Goal: Task Accomplishment & Management: Manage account settings

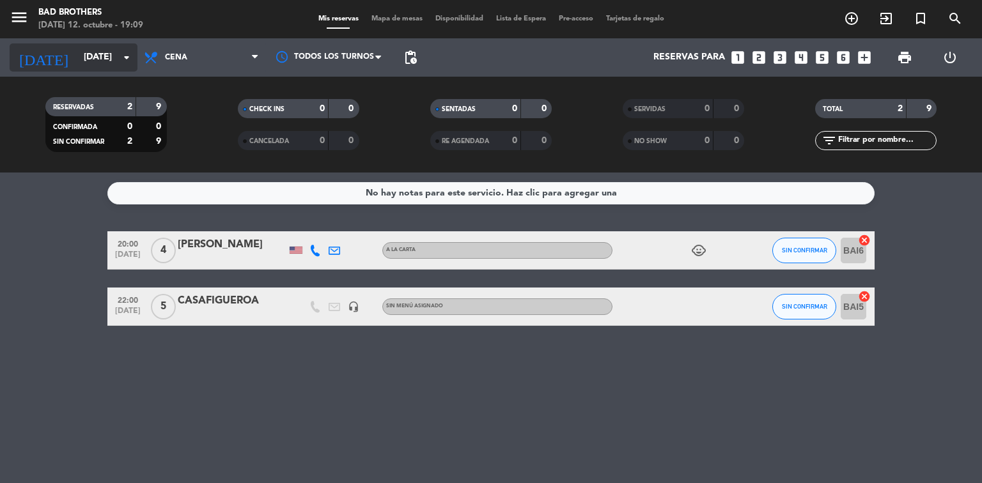
click at [120, 49] on input "[DATE]" at bounding box center [137, 57] width 121 height 23
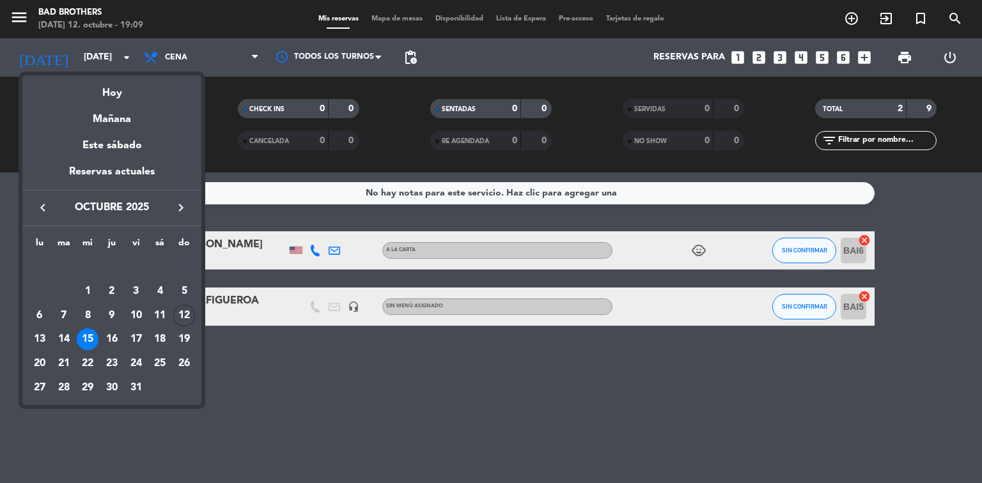
click at [112, 96] on div "Hoy" at bounding box center [111, 88] width 179 height 26
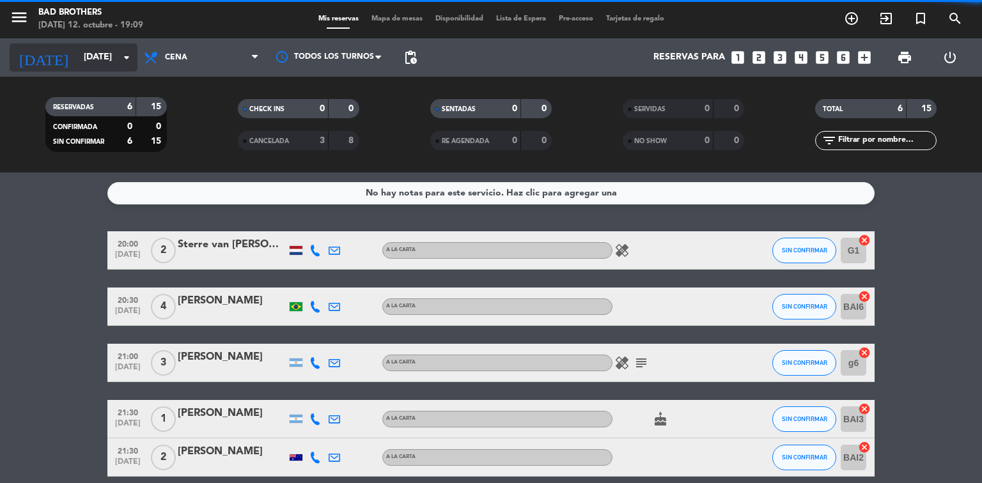
click at [123, 65] on input "[DATE]" at bounding box center [137, 57] width 121 height 23
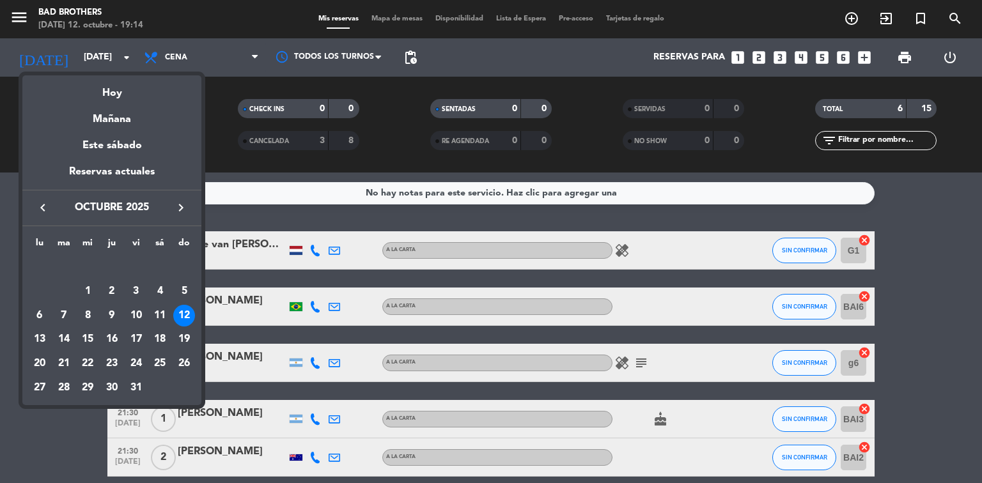
click at [49, 439] on div at bounding box center [491, 241] width 982 height 483
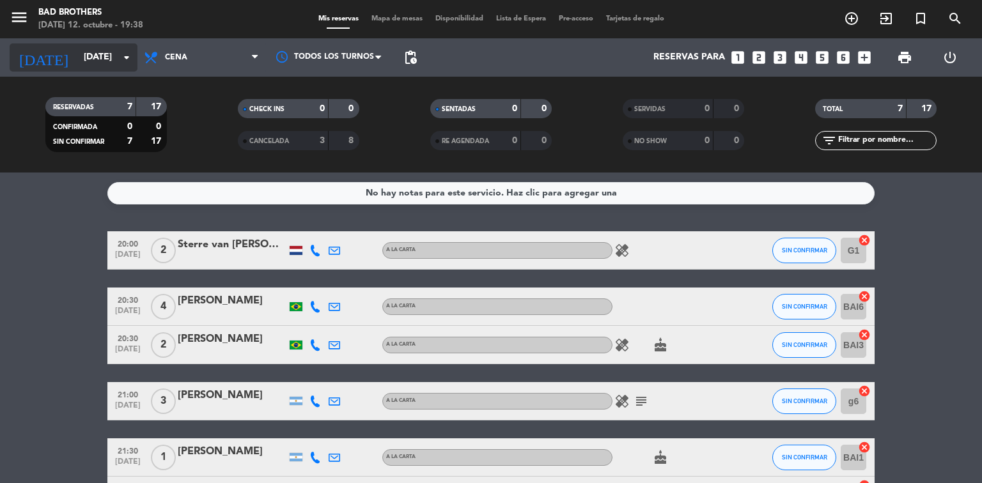
click at [77, 65] on input "[DATE]" at bounding box center [137, 57] width 121 height 23
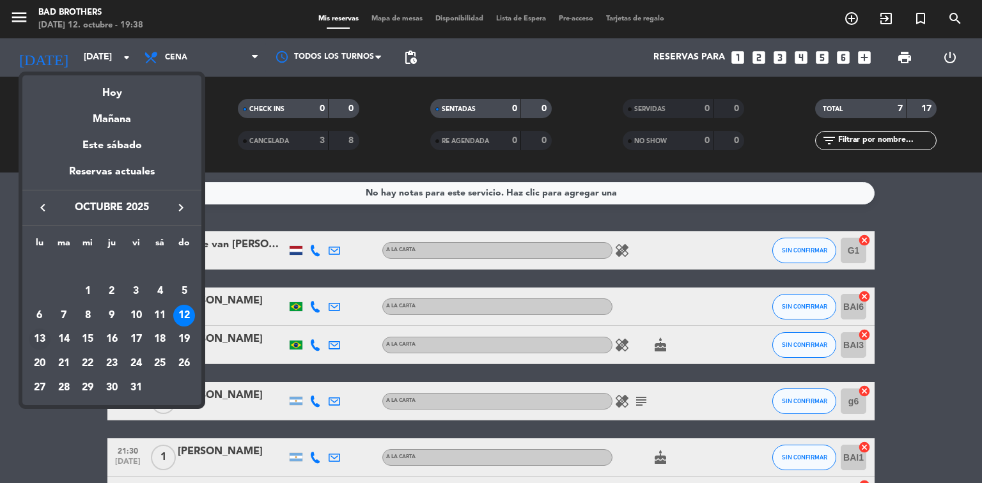
click at [35, 343] on div "13" at bounding box center [40, 340] width 22 height 22
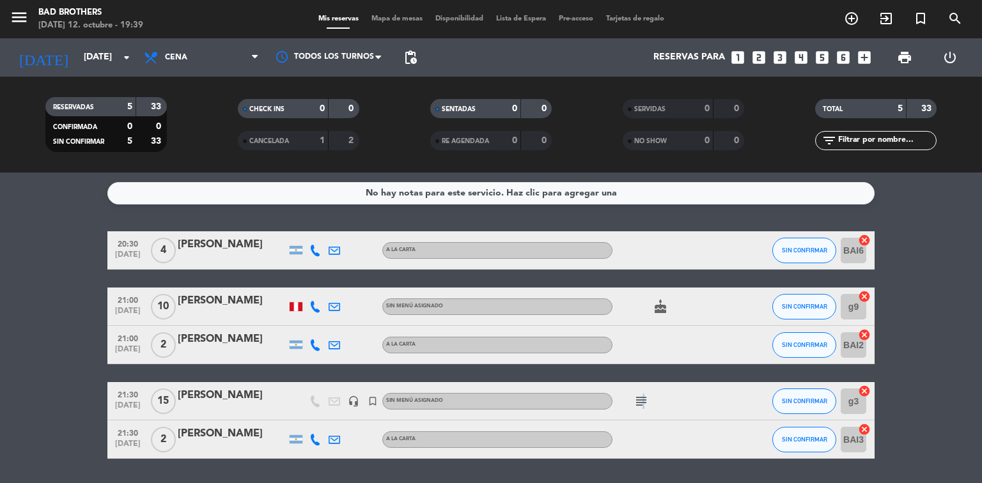
click at [640, 405] on icon "subject" at bounding box center [640, 401] width 15 height 15
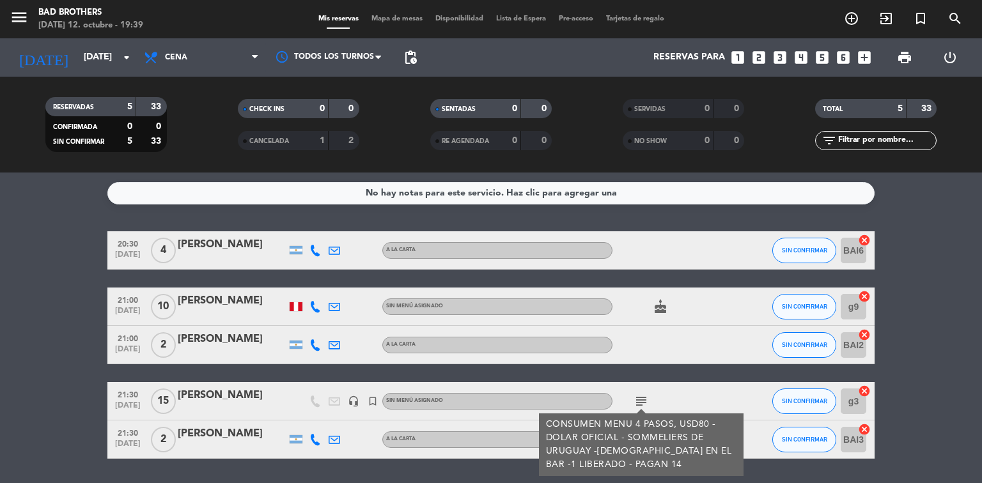
click at [32, 385] on bookings-row "20:30 [DATE] 4 [PERSON_NAME] A LA CARTA SIN CONFIRMAR BAI6 cancel 21:00 [DATE] …" at bounding box center [491, 345] width 982 height 228
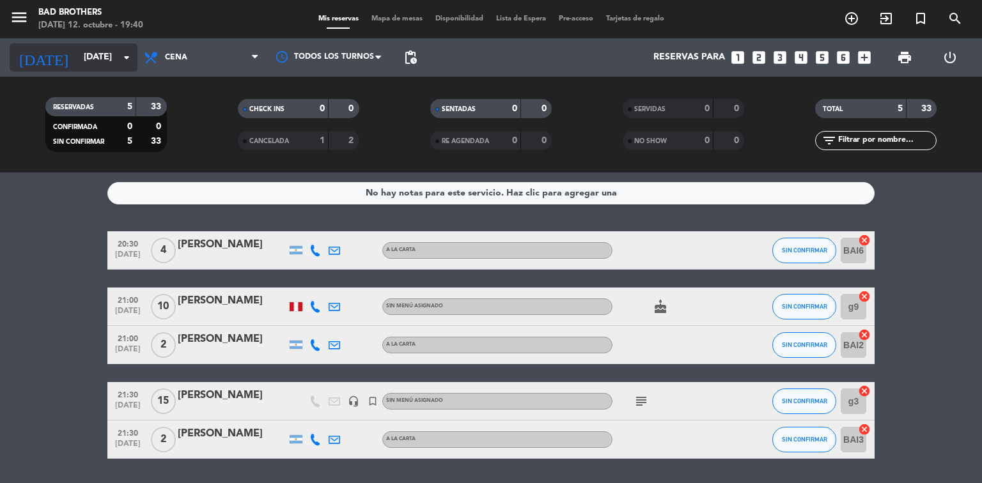
click at [113, 59] on input "[DATE]" at bounding box center [137, 57] width 121 height 23
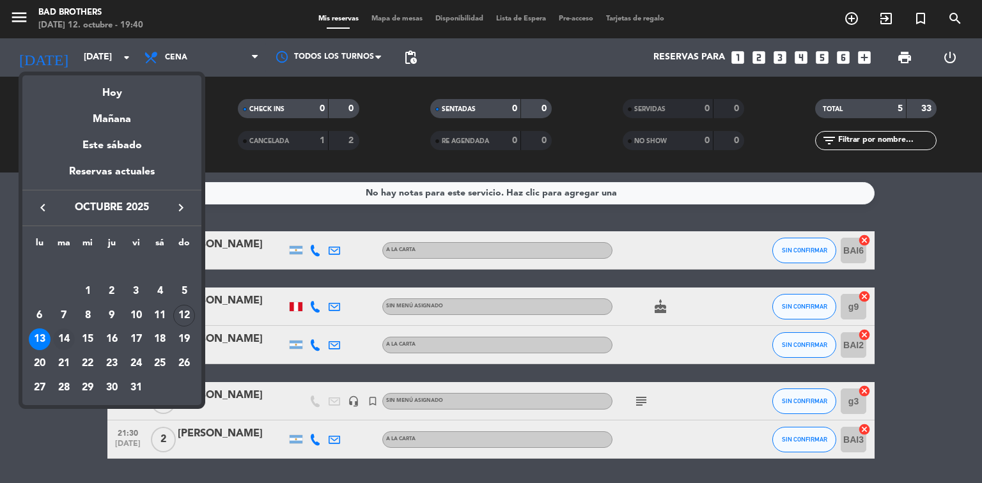
click at [56, 334] on div "14" at bounding box center [64, 340] width 22 height 22
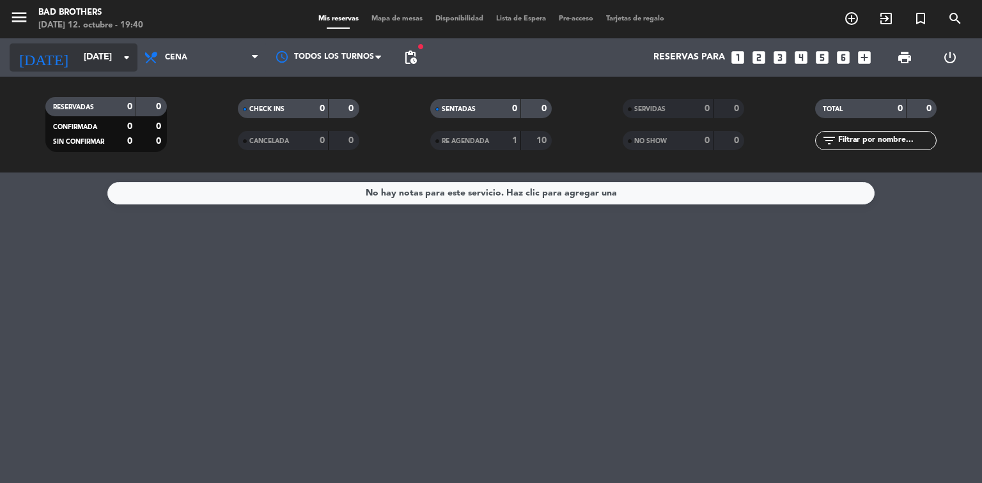
click at [116, 59] on input "[DATE]" at bounding box center [137, 57] width 121 height 23
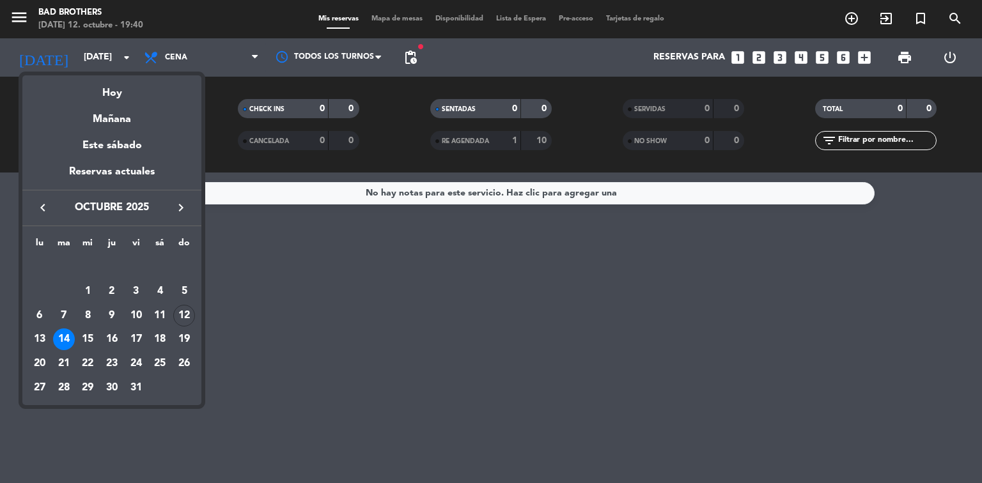
click at [92, 335] on div "15" at bounding box center [88, 340] width 22 height 22
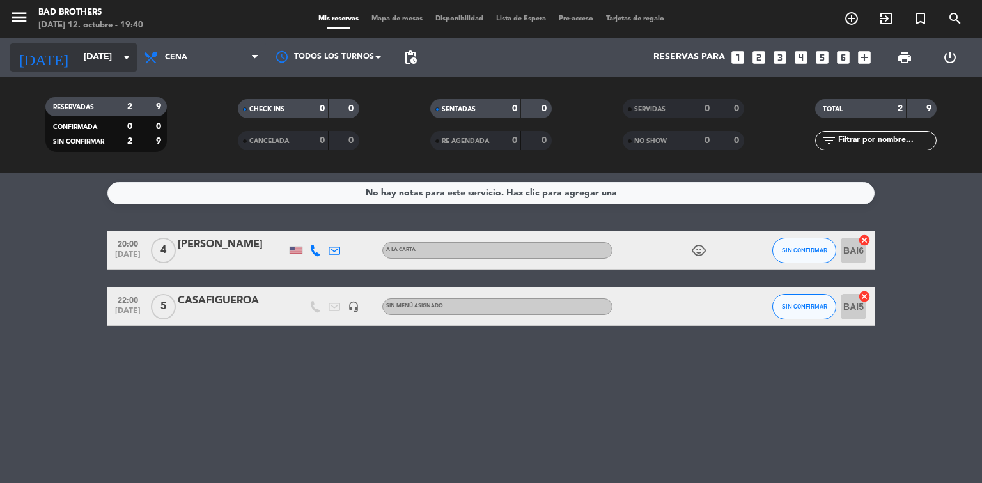
click at [111, 66] on input "[DATE]" at bounding box center [137, 57] width 121 height 23
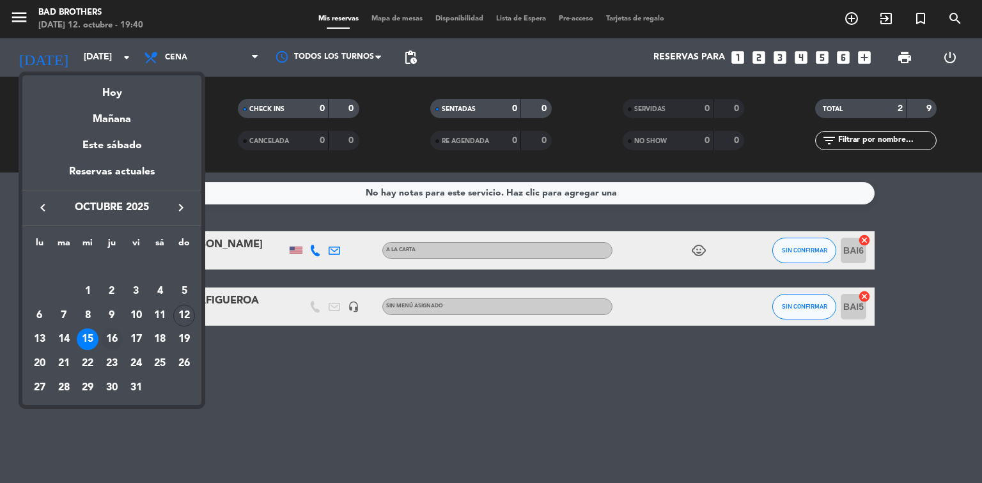
click at [112, 345] on div "16" at bounding box center [112, 340] width 22 height 22
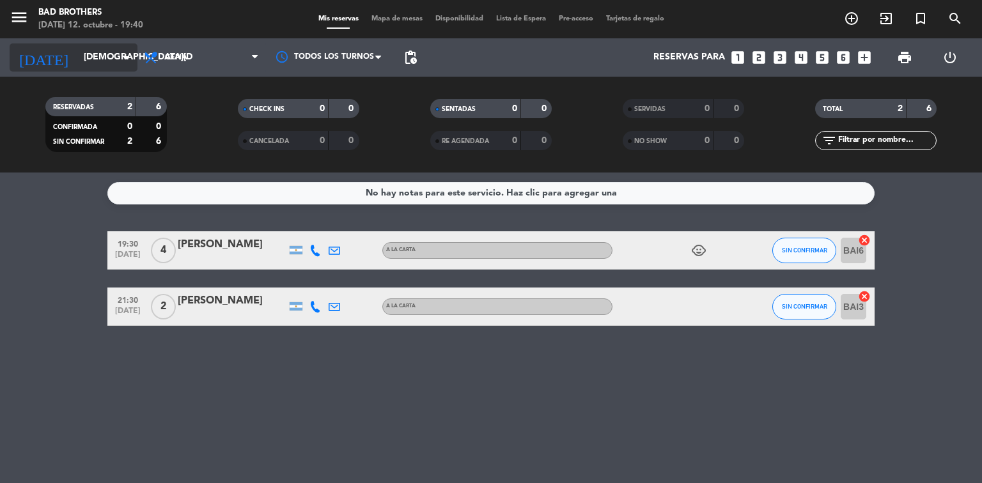
click at [125, 59] on icon "arrow_drop_down" at bounding box center [126, 57] width 15 height 15
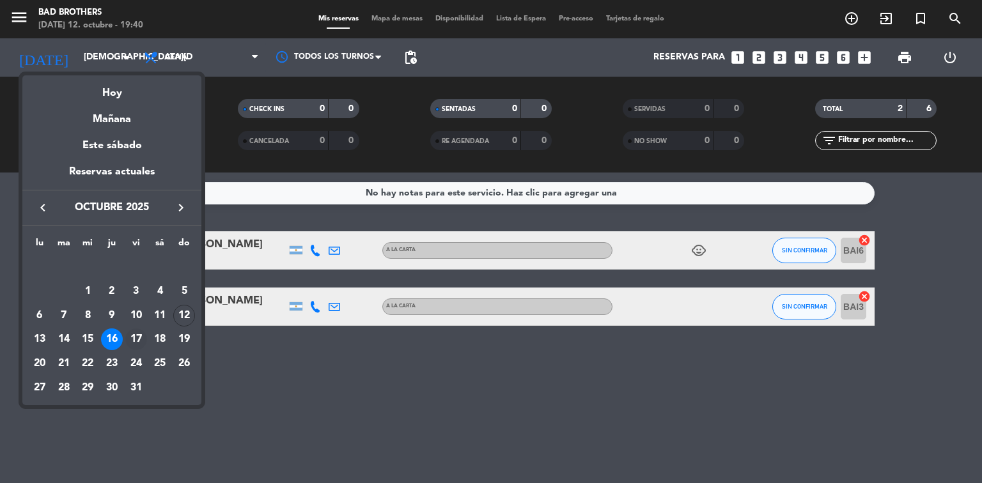
click at [137, 340] on div "17" at bounding box center [136, 340] width 22 height 22
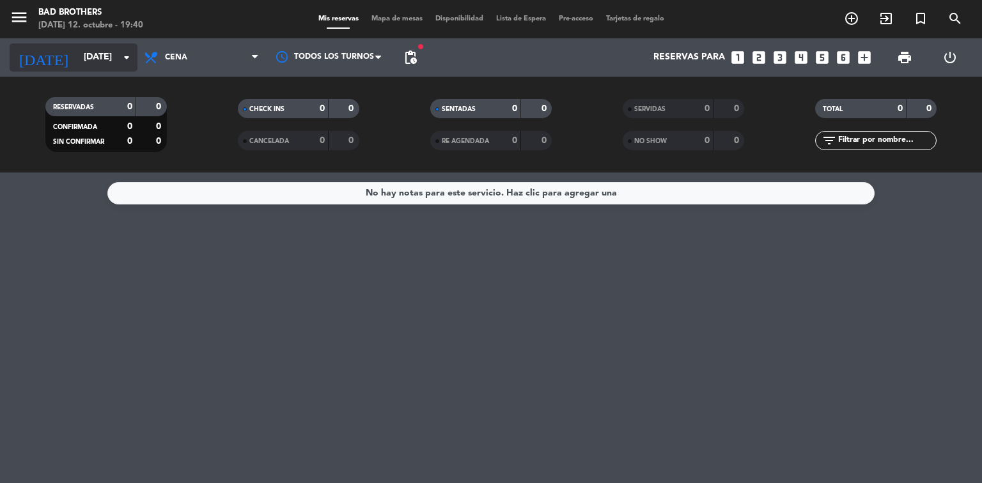
click at [123, 56] on icon "arrow_drop_down" at bounding box center [126, 57] width 15 height 15
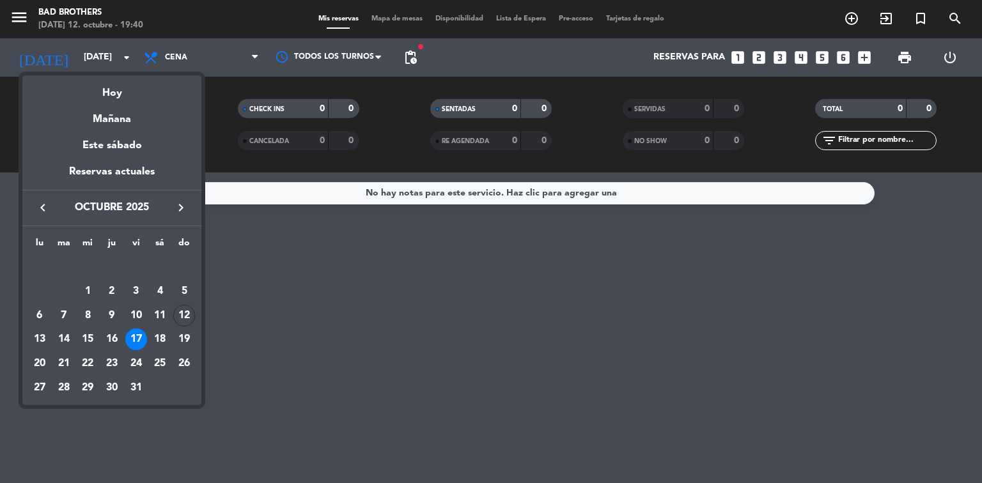
click at [161, 335] on div "18" at bounding box center [160, 340] width 22 height 22
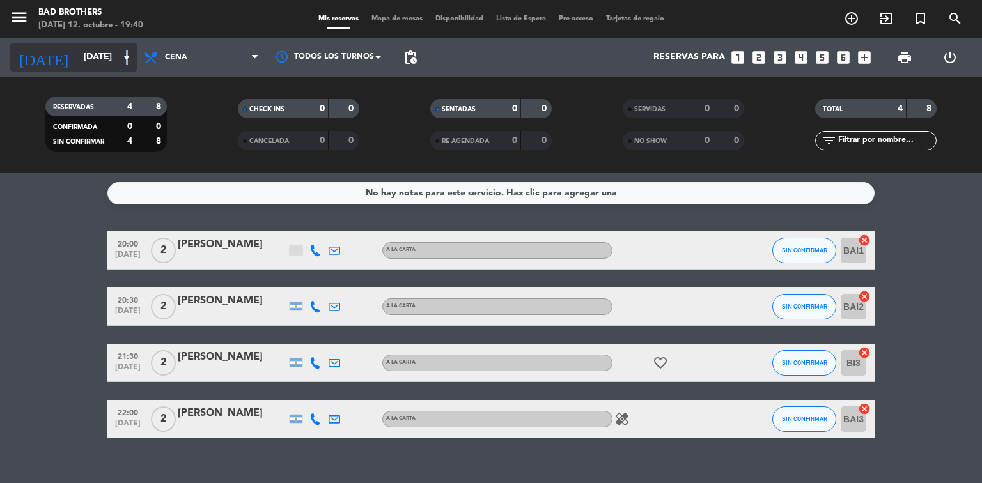
click at [125, 54] on icon "arrow_drop_down" at bounding box center [126, 57] width 15 height 15
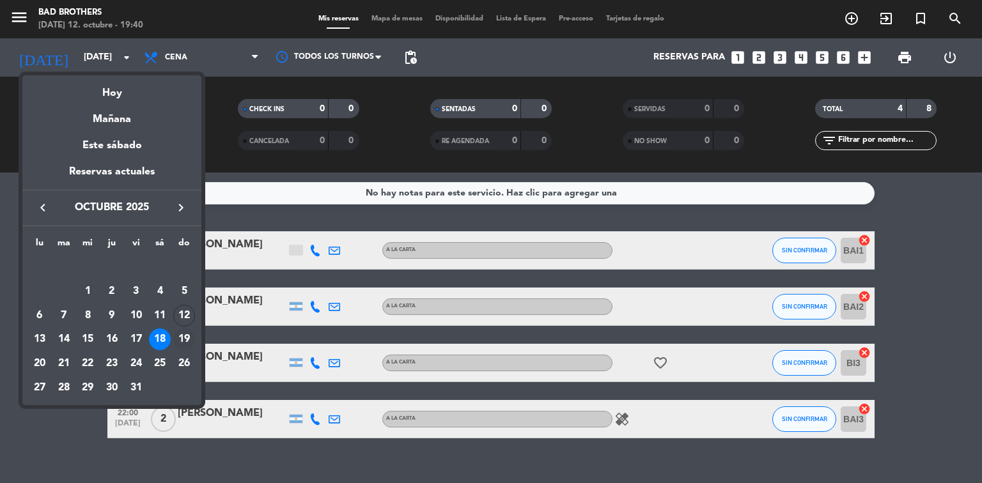
click at [192, 342] on div "19" at bounding box center [184, 340] width 22 height 22
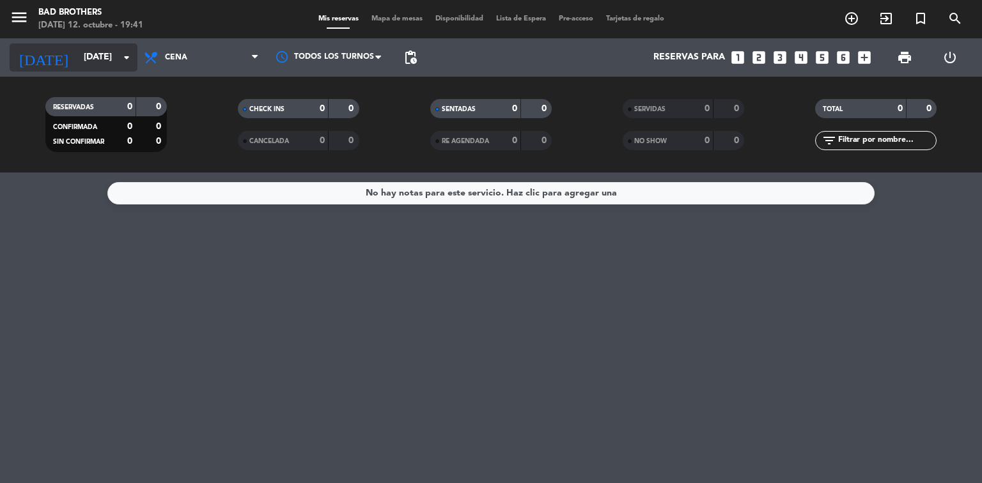
click at [111, 61] on input "[DATE]" at bounding box center [137, 57] width 121 height 23
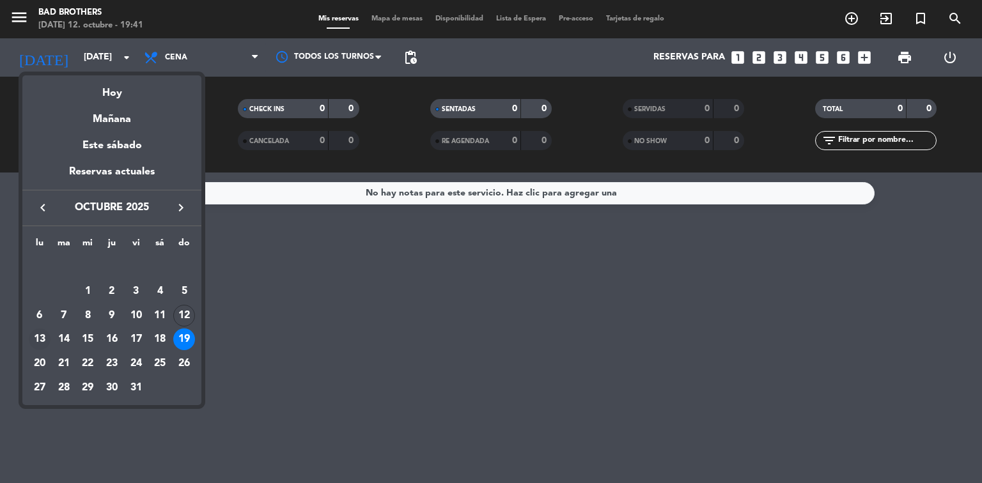
click at [40, 339] on div "13" at bounding box center [40, 340] width 22 height 22
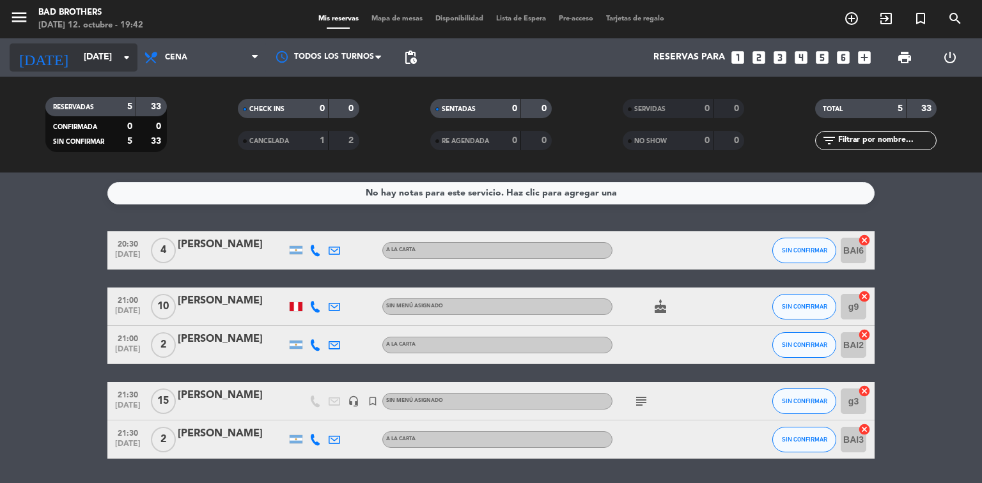
click at [113, 62] on input "[DATE]" at bounding box center [137, 57] width 121 height 23
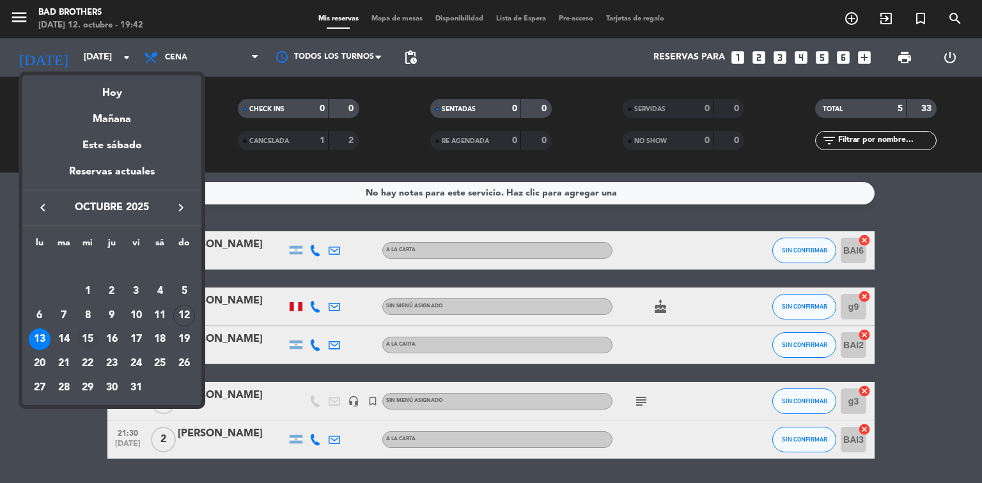
click at [84, 336] on div "15" at bounding box center [88, 340] width 22 height 22
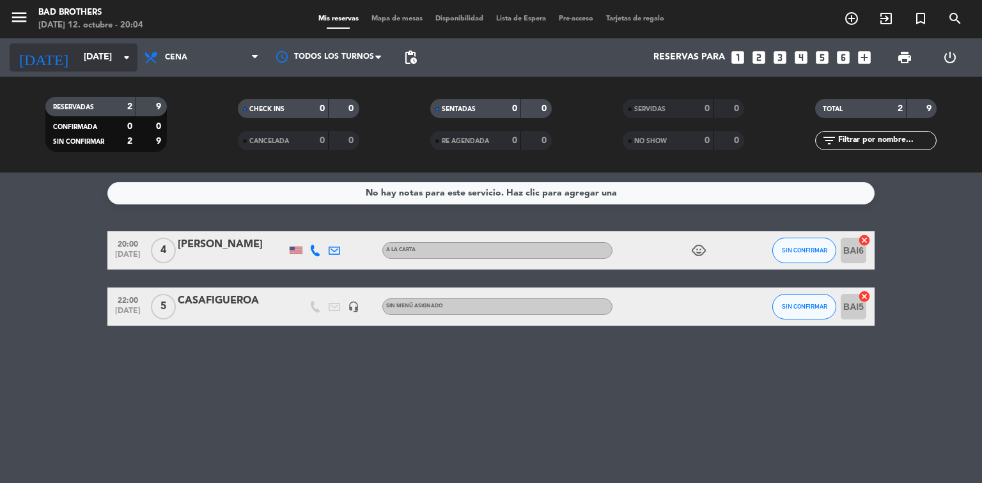
click at [113, 56] on input "[DATE]" at bounding box center [137, 57] width 121 height 23
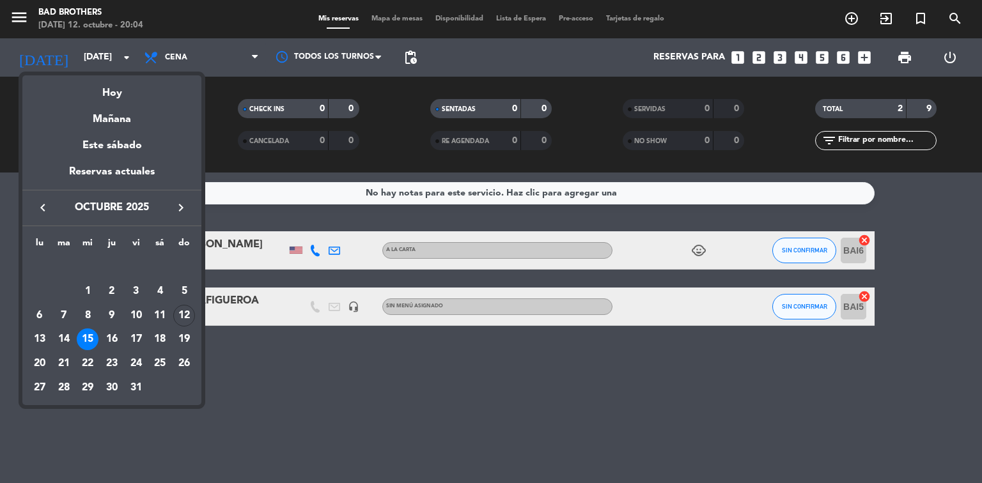
drag, startPoint x: 128, startPoint y: 81, endPoint x: 130, endPoint y: 91, distance: 9.9
click at [130, 84] on div "Hoy" at bounding box center [111, 88] width 179 height 26
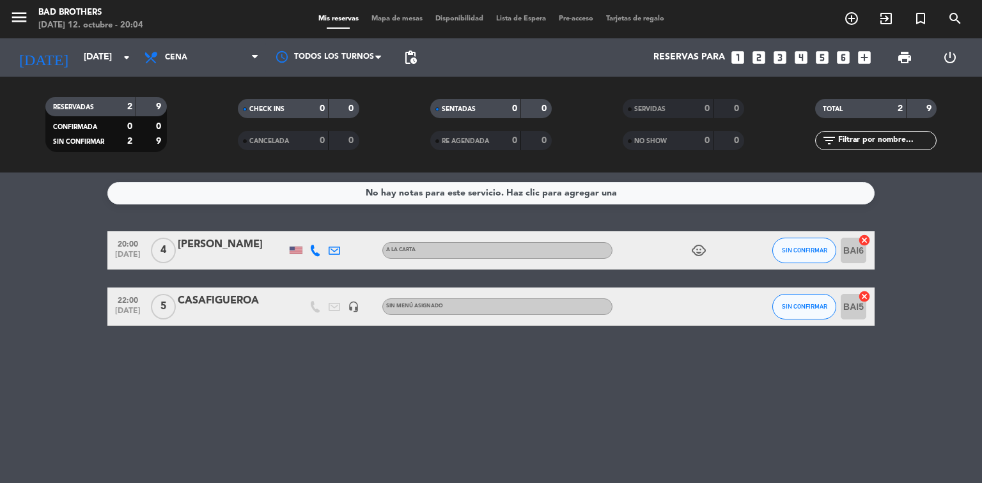
type input "[DATE]"
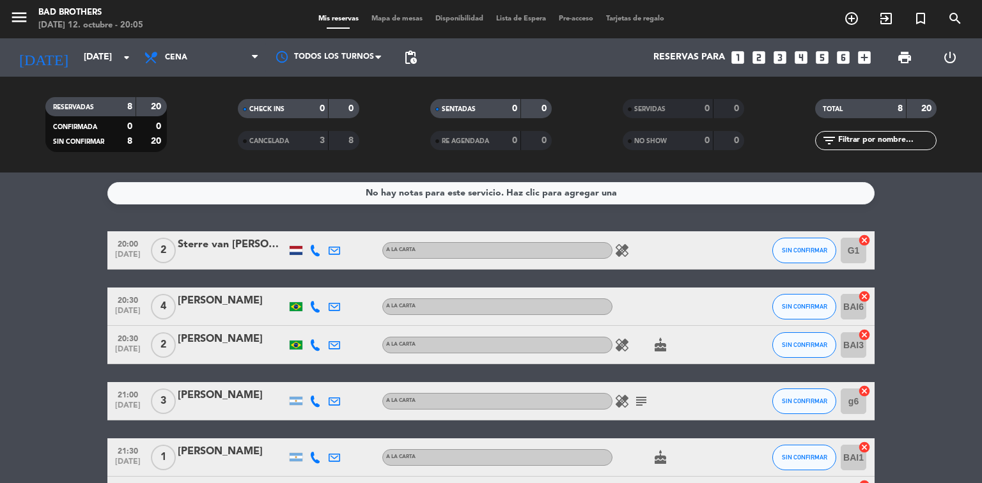
scroll to position [51, 0]
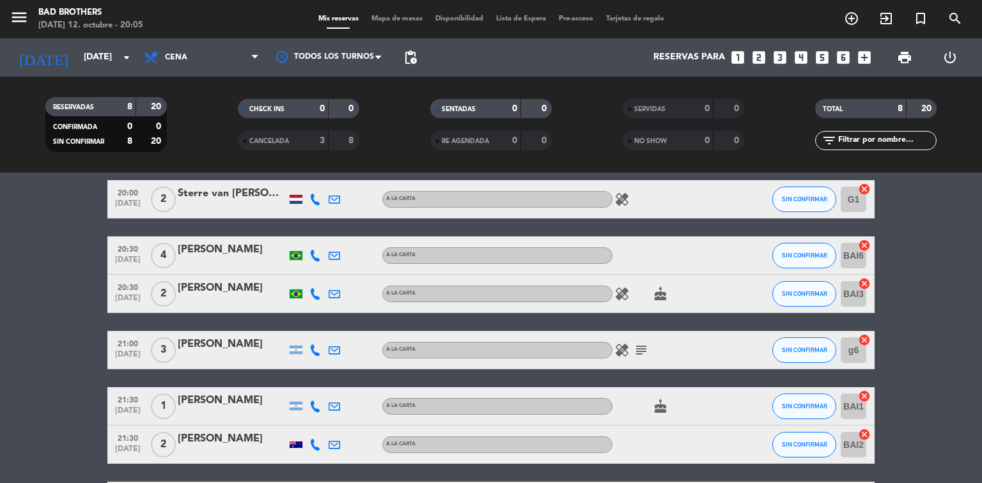
click at [658, 294] on icon "cake" at bounding box center [660, 293] width 15 height 15
drag, startPoint x: 11, startPoint y: 310, endPoint x: 336, endPoint y: 346, distance: 326.7
click at [13, 311] on bookings-row "20:00 [DATE] 2 Sterre van [PERSON_NAME] A LA CARTA healing SIN CONFIRMAR G1 can…" at bounding box center [491, 378] width 982 height 396
click at [649, 352] on span "subject" at bounding box center [640, 350] width 19 height 15
click at [646, 350] on icon "subject" at bounding box center [640, 350] width 15 height 15
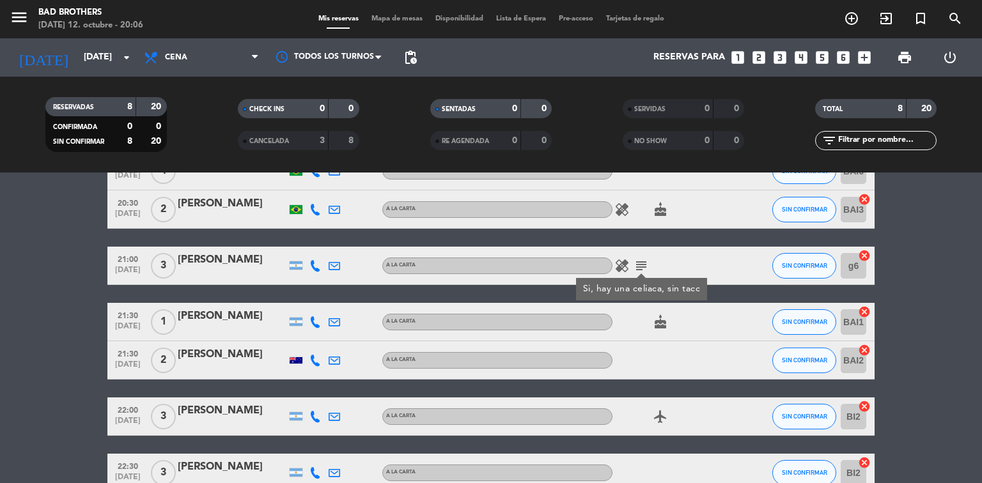
scroll to position [153, 0]
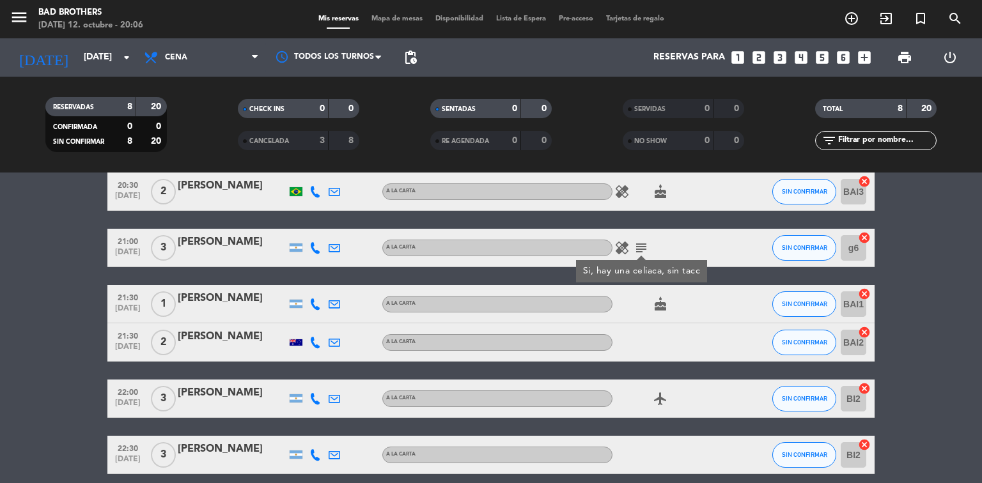
click at [658, 304] on icon "cake" at bounding box center [660, 304] width 15 height 15
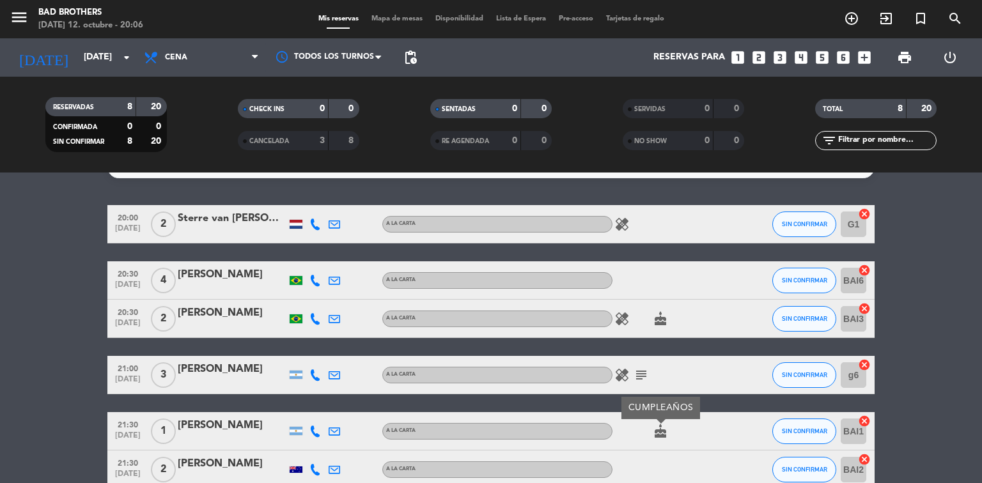
scroll to position [0, 0]
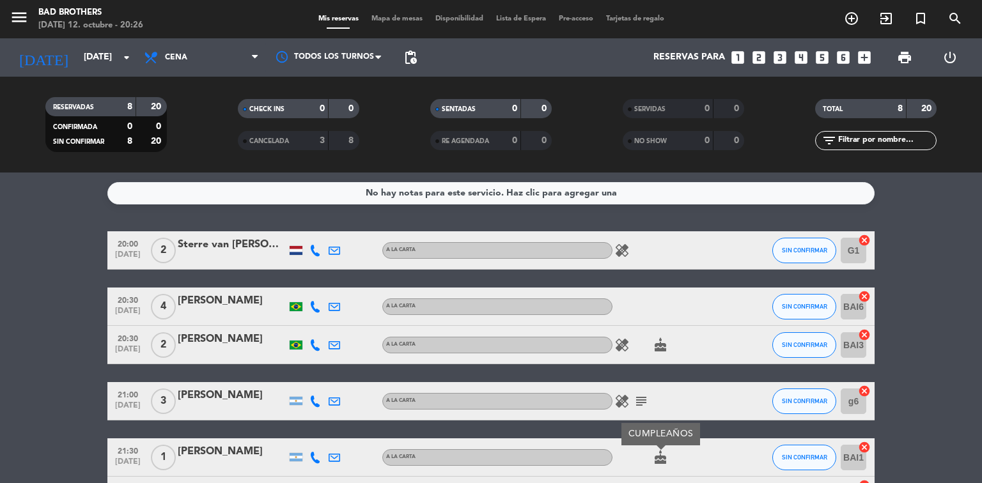
click at [61, 186] on service-notes "No hay notas para este servicio. Haz clic para agregar una" at bounding box center [491, 193] width 982 height 22
click at [851, 17] on icon "add_circle_outline" at bounding box center [851, 18] width 15 height 15
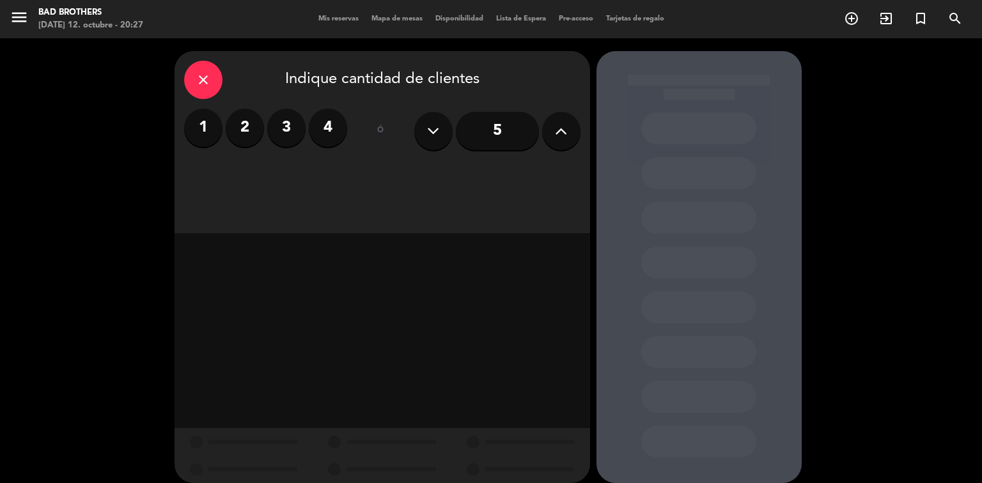
click at [250, 135] on label "2" at bounding box center [245, 128] width 38 height 38
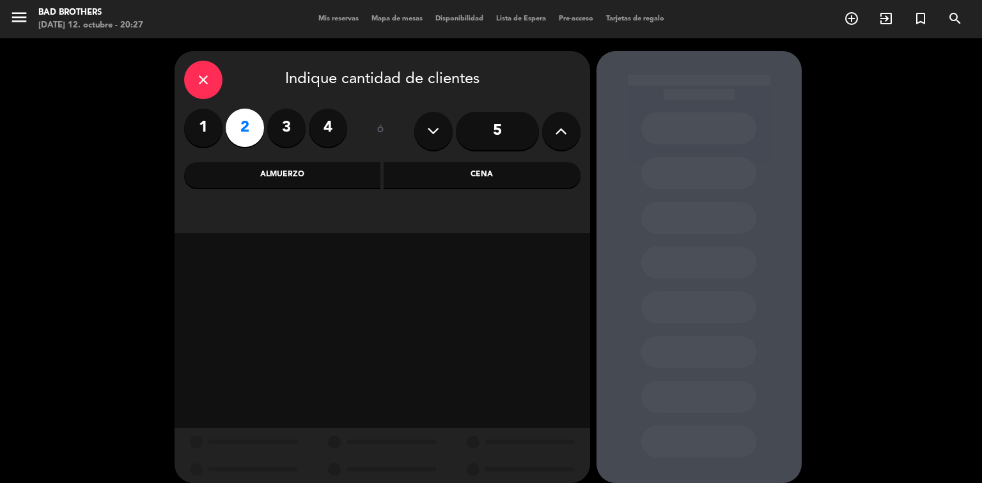
click at [486, 173] on div "Cena" at bounding box center [481, 175] width 197 height 26
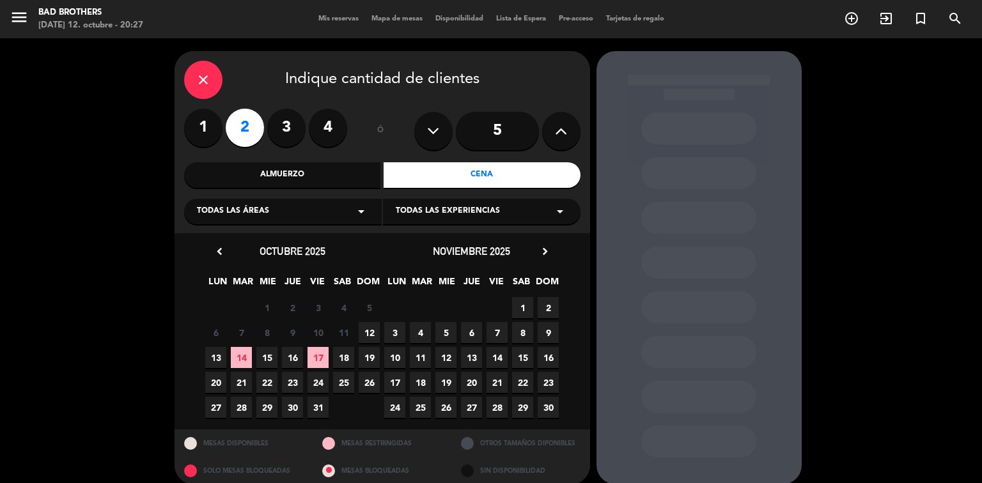
click at [270, 358] on span "15" at bounding box center [266, 357] width 21 height 21
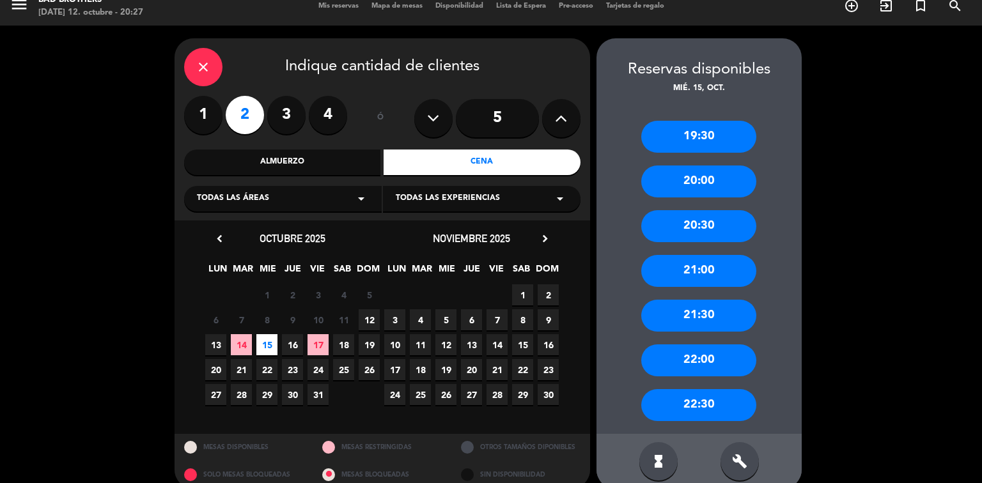
click at [685, 270] on div "21:00" at bounding box center [698, 271] width 115 height 32
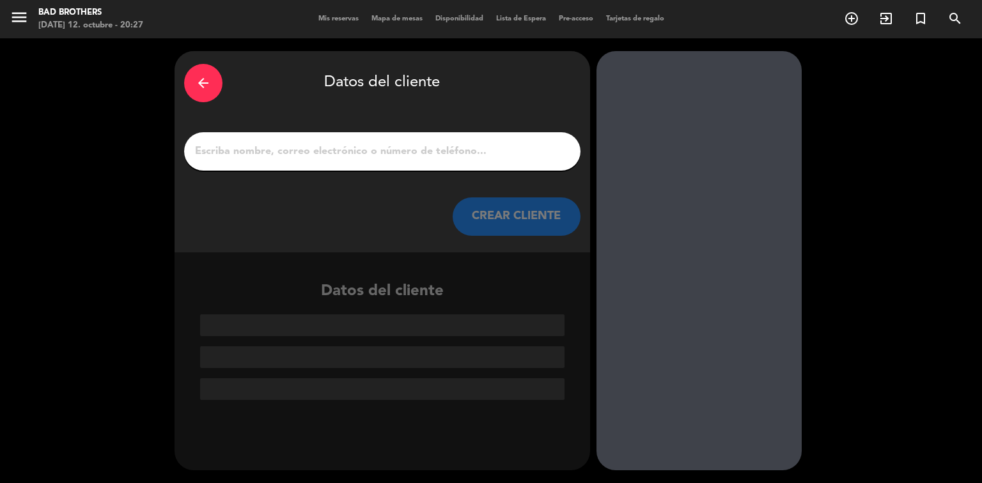
click at [199, 77] on icon "arrow_back" at bounding box center [203, 82] width 15 height 15
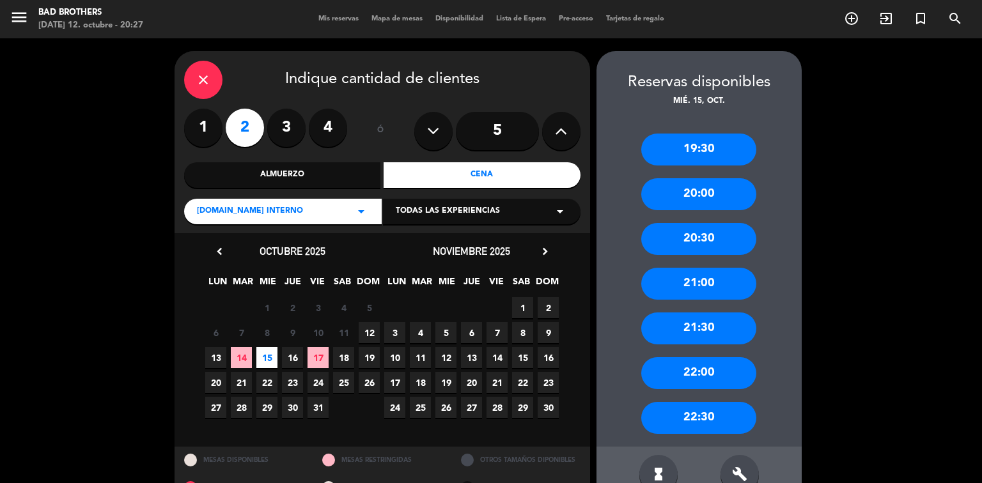
click at [199, 75] on icon "close" at bounding box center [203, 79] width 15 height 15
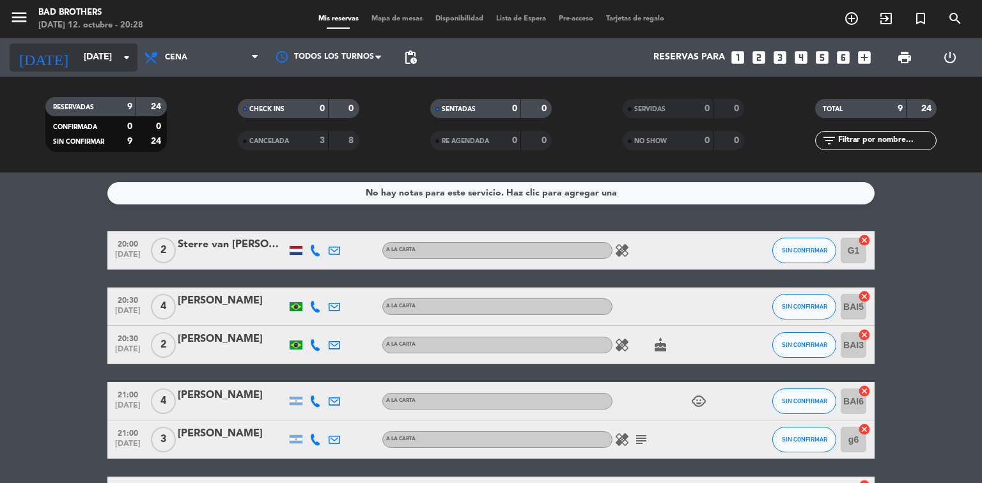
click at [116, 56] on input "[DATE]" at bounding box center [137, 57] width 121 height 23
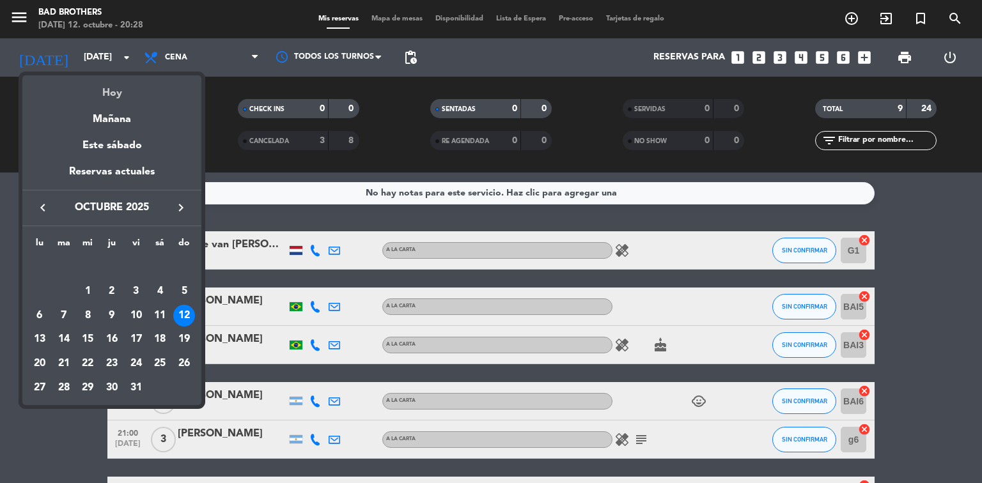
click at [105, 89] on div "Hoy" at bounding box center [111, 88] width 179 height 26
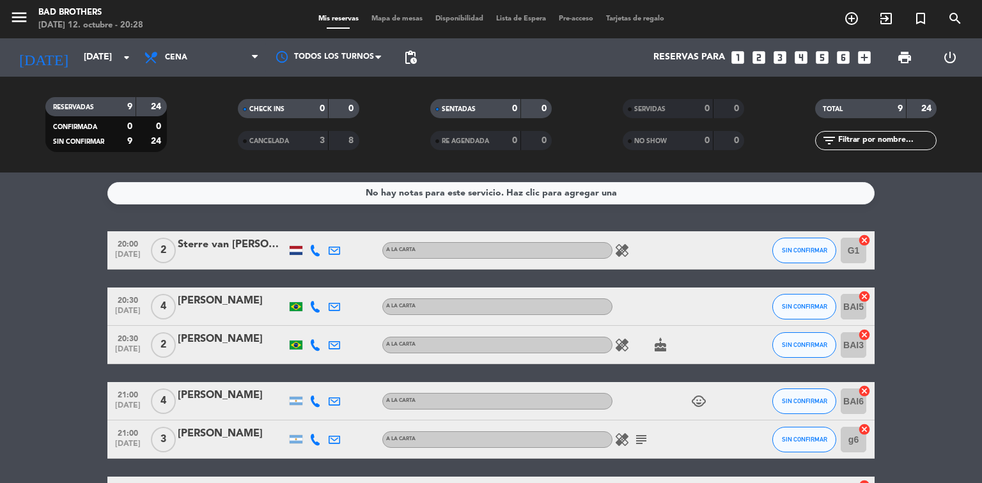
click at [297, 250] on div at bounding box center [296, 250] width 13 height 9
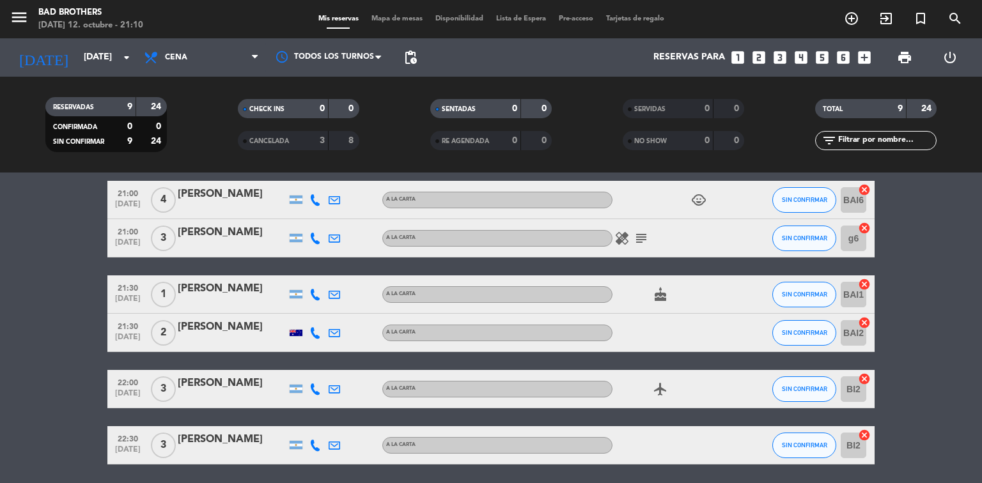
scroll to position [196, 0]
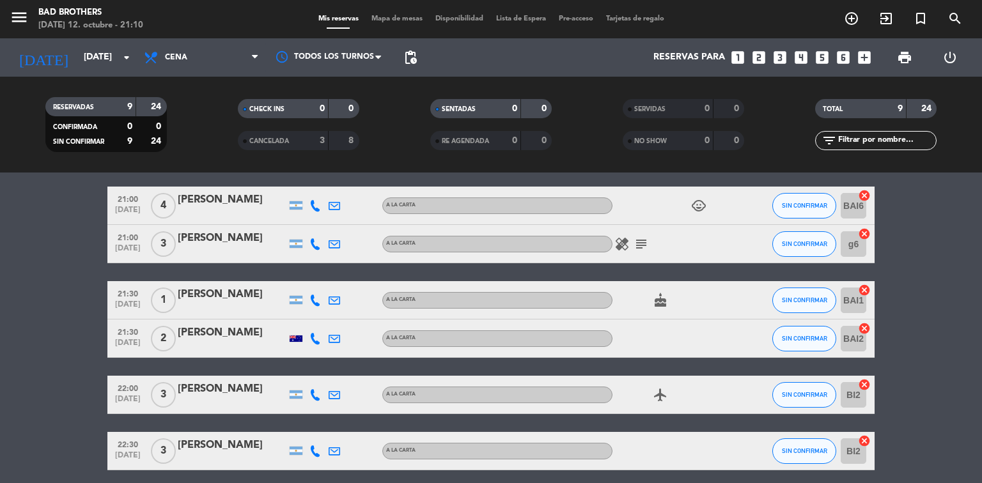
click at [637, 245] on icon "subject" at bounding box center [640, 243] width 15 height 15
click at [640, 242] on icon "subject" at bounding box center [640, 243] width 15 height 15
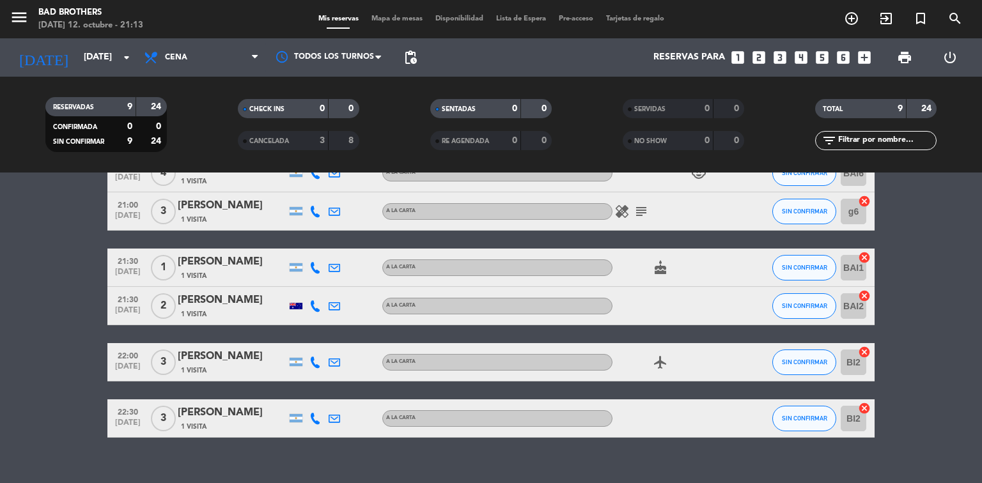
scroll to position [246, 0]
